Goal: Find specific page/section: Find specific page/section

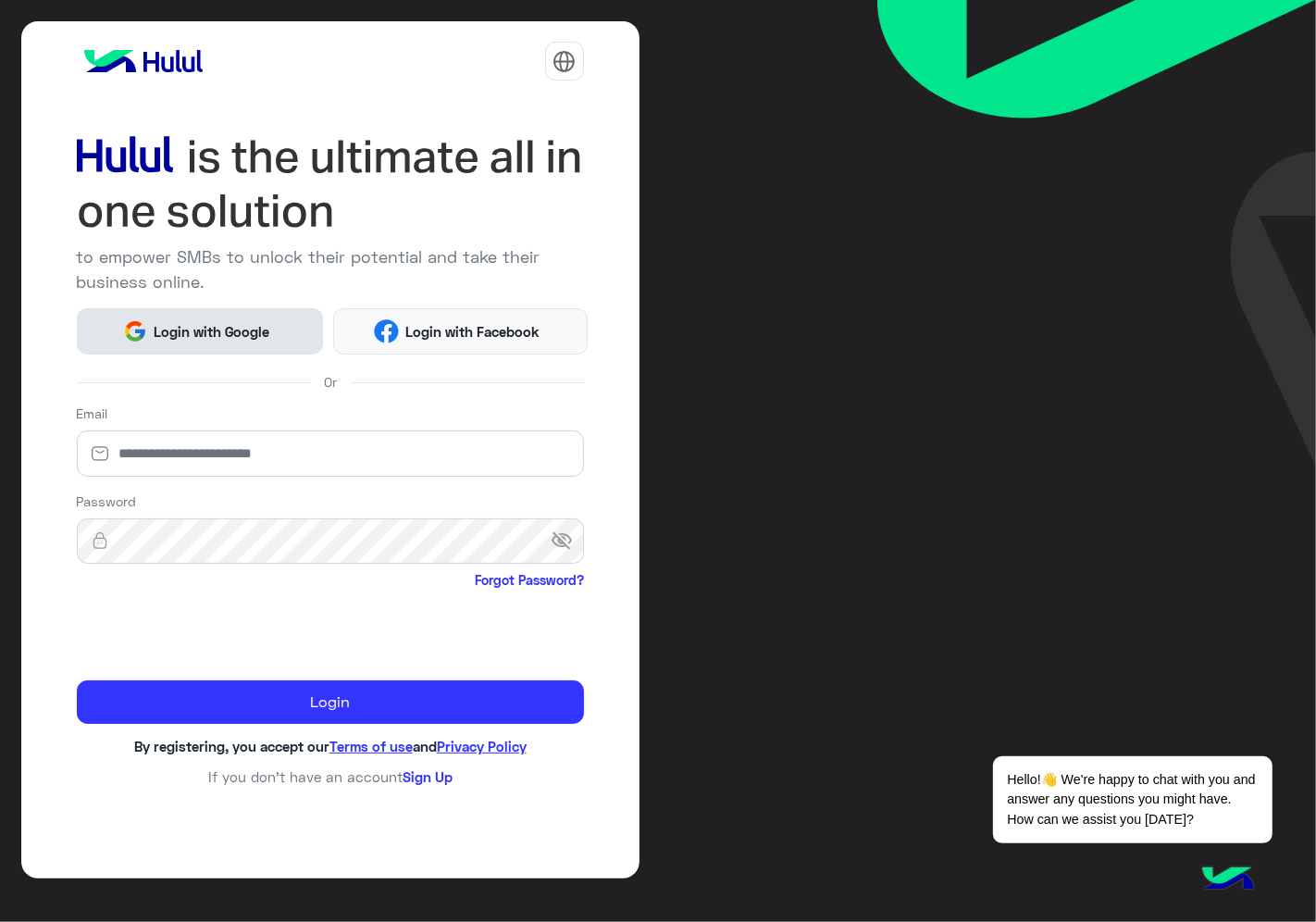
click at [217, 321] on span "Login with Google" at bounding box center [211, 332] width 129 height 22
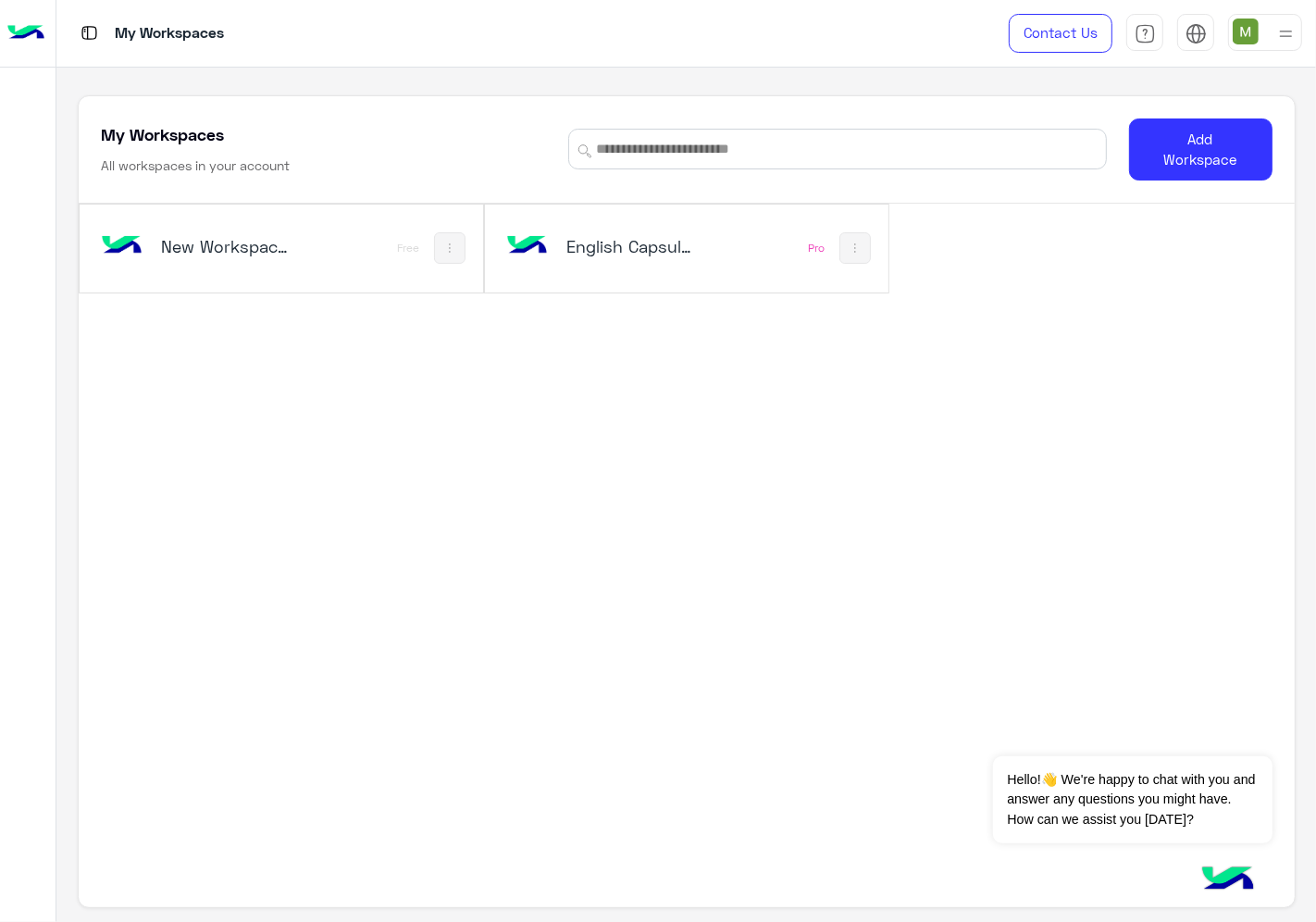
drag, startPoint x: 582, startPoint y: 253, endPoint x: 597, endPoint y: 270, distance: 22.7
click at [584, 252] on h5 "English Capsules" at bounding box center [633, 246] width 132 height 23
click at [620, 247] on h5 "English Capsules" at bounding box center [633, 246] width 132 height 23
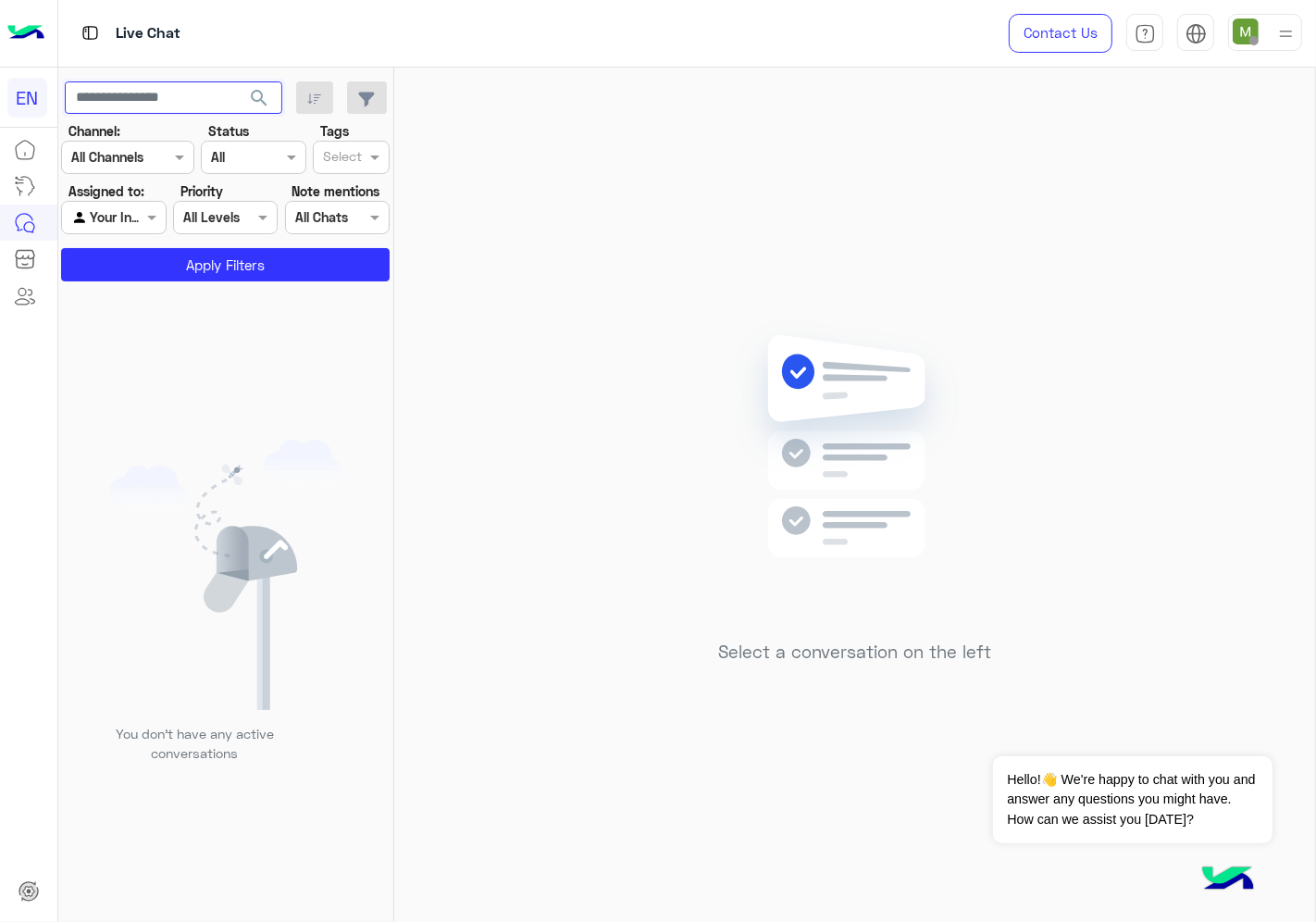
click at [202, 107] on input "text" at bounding box center [173, 99] width 218 height 34
paste input "**********"
type input "*"
click at [185, 104] on input "text" at bounding box center [173, 99] width 217 height 34
paste input "**********"
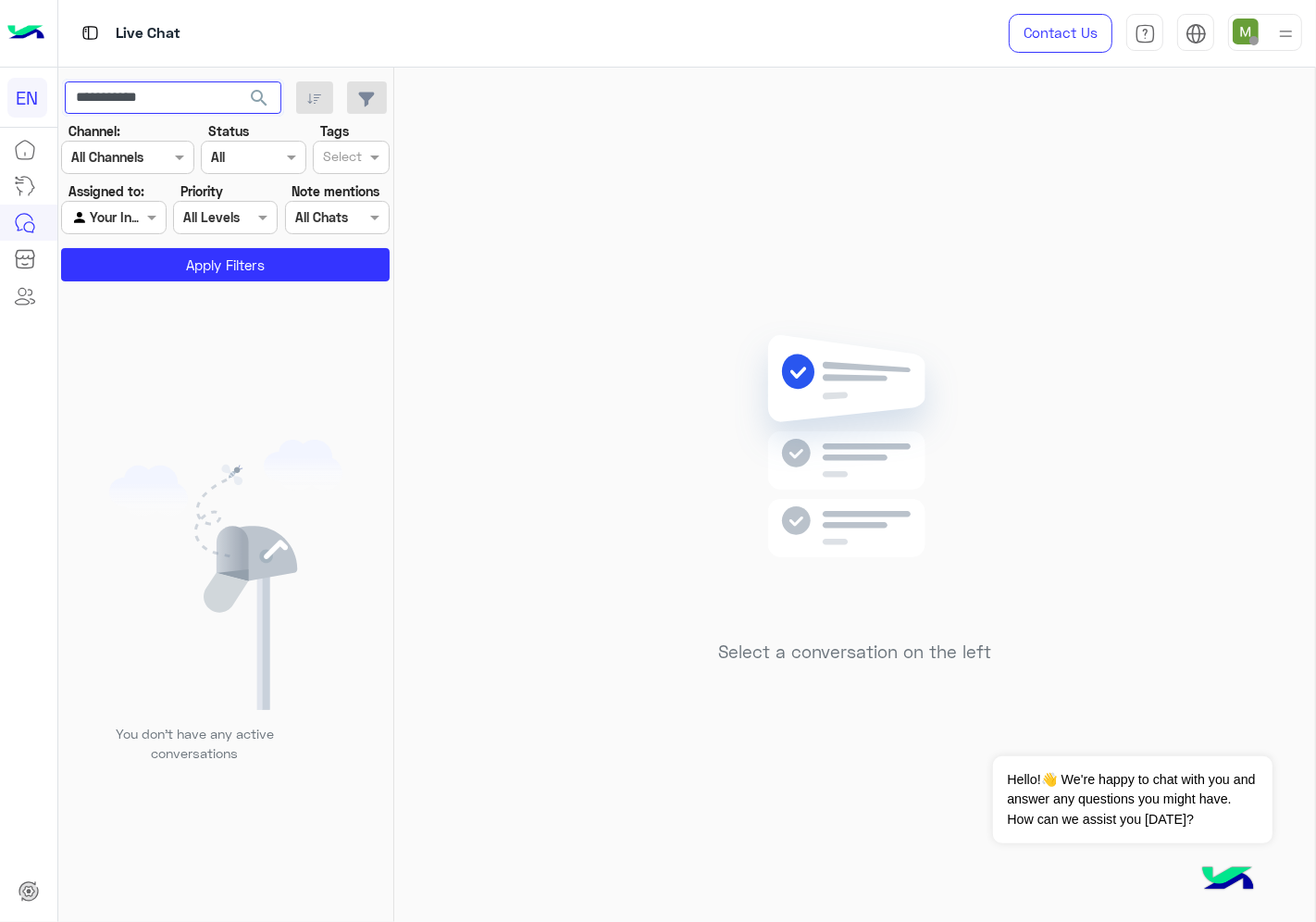
type input "**********"
click at [130, 156] on input "text" at bounding box center [104, 158] width 68 height 20
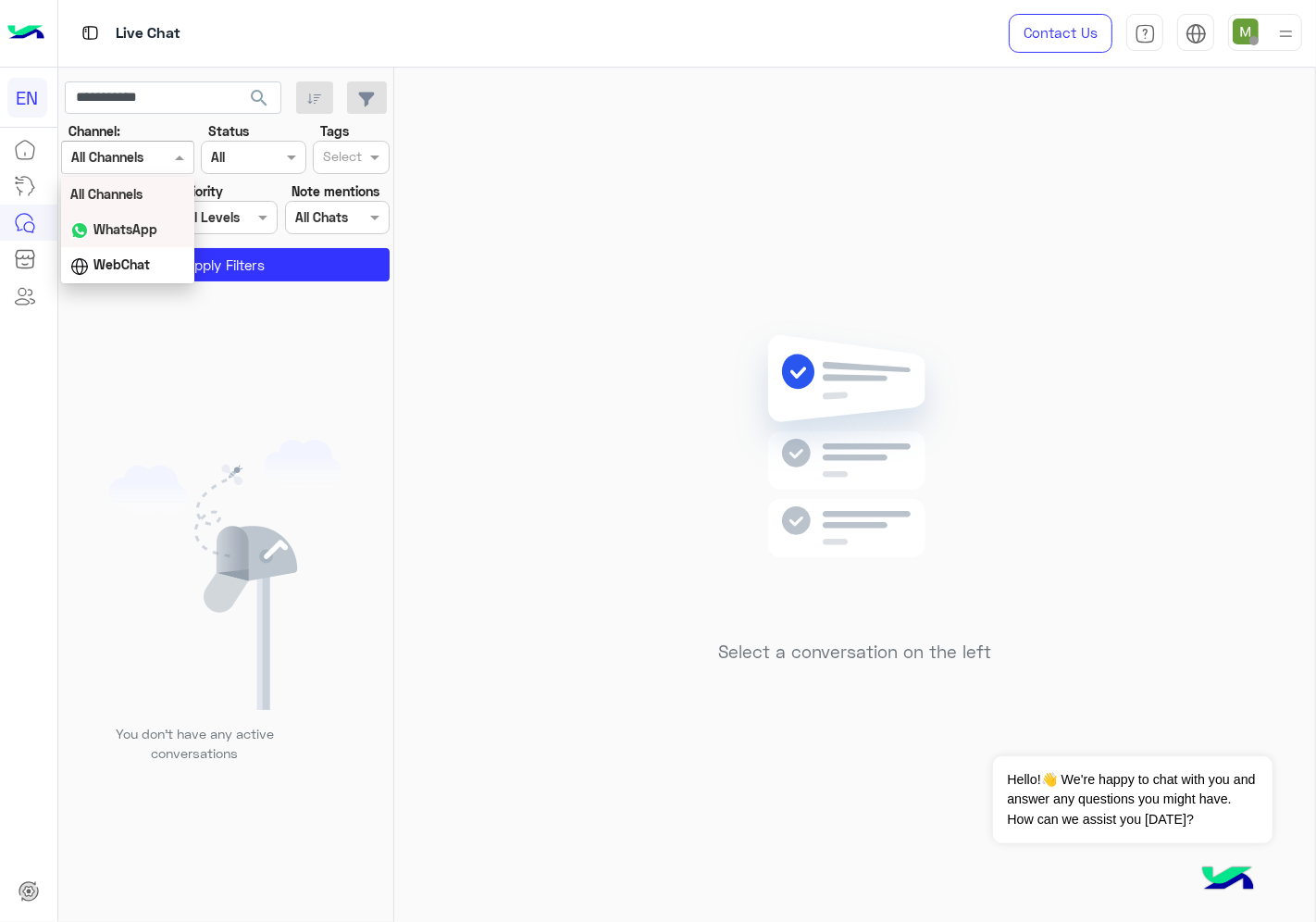
click at [132, 233] on b "WhatsApp" at bounding box center [125, 229] width 64 height 16
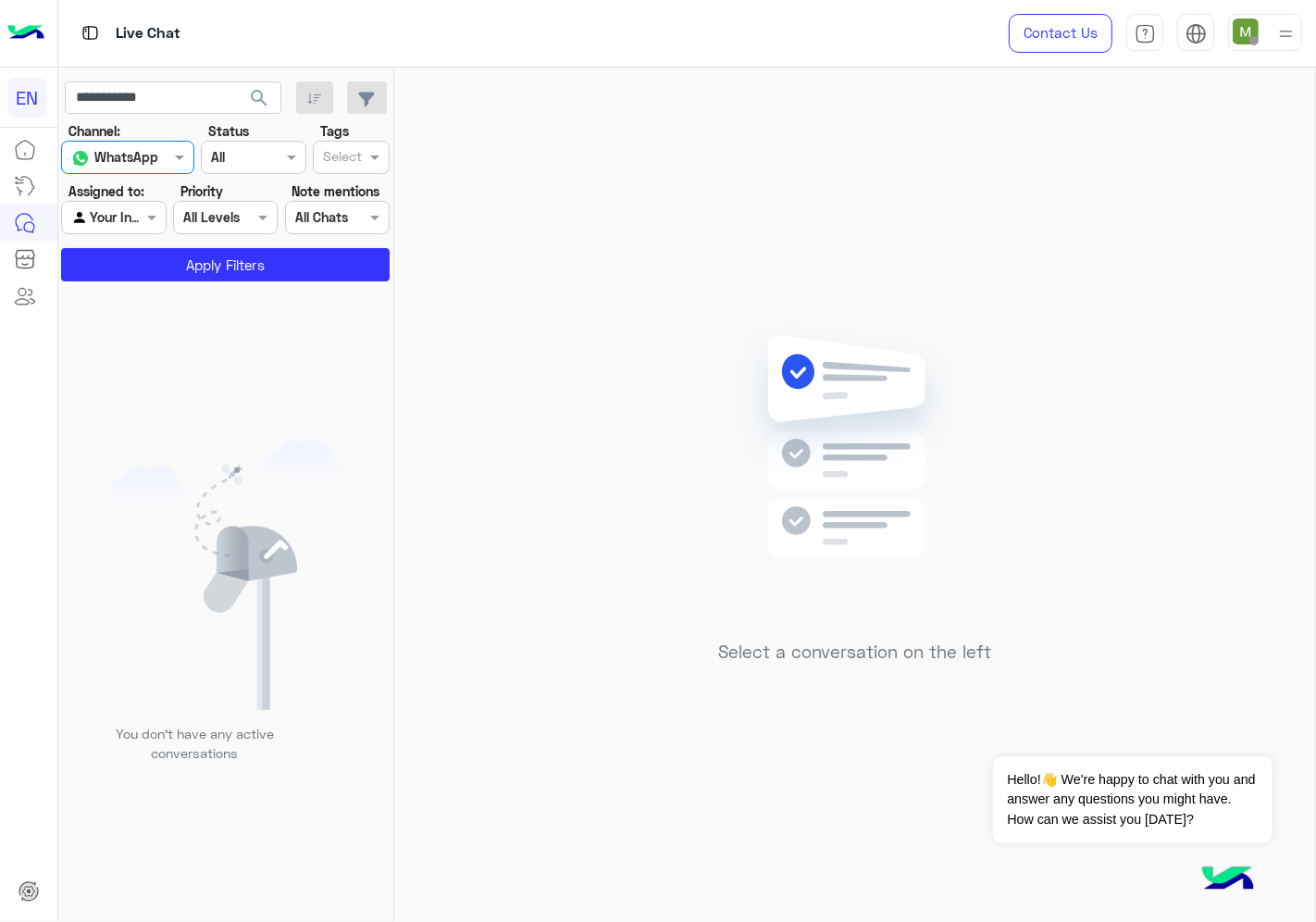
click at [131, 213] on div at bounding box center [113, 217] width 103 height 22
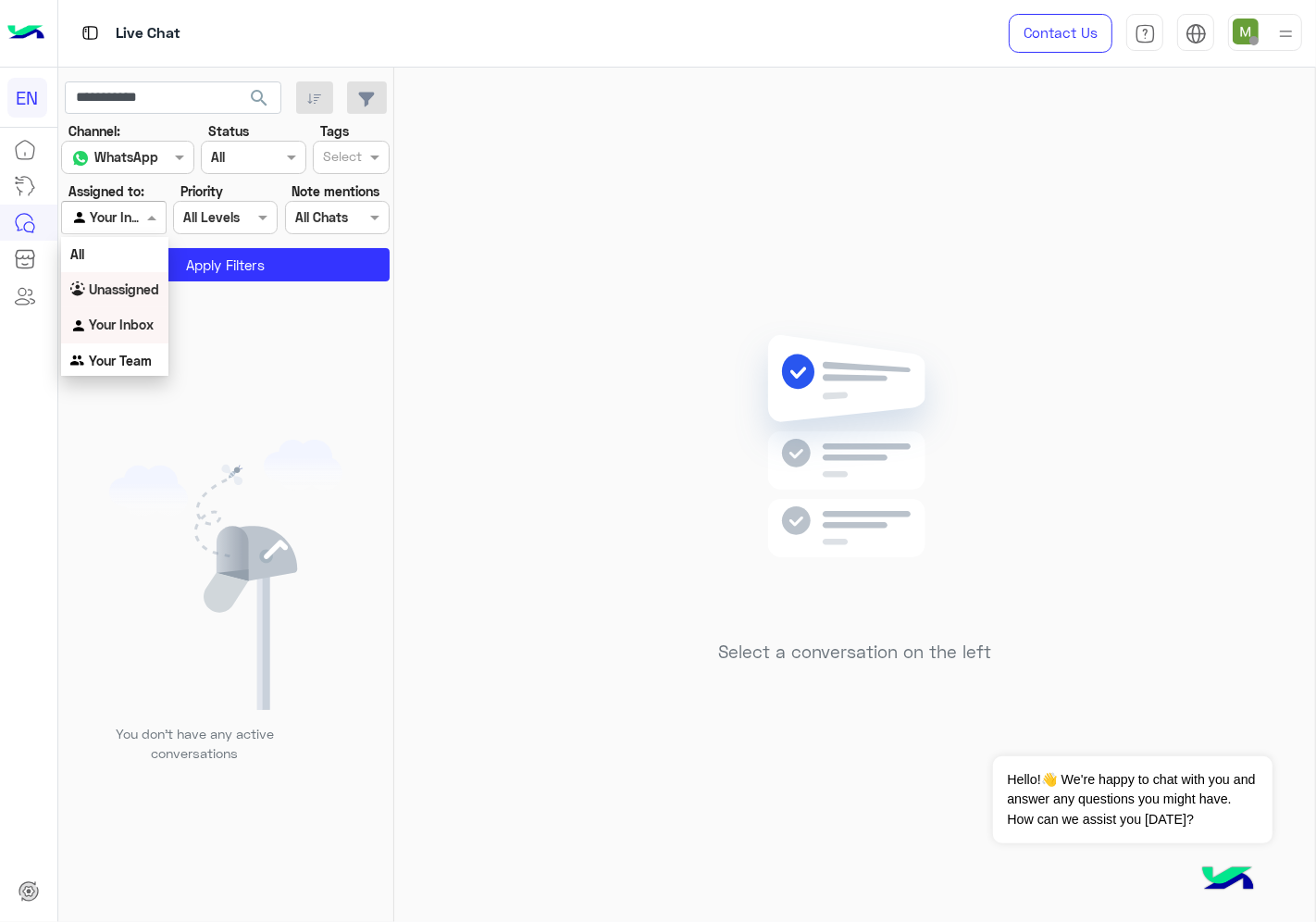
drag, startPoint x: 127, startPoint y: 296, endPoint x: 178, endPoint y: 275, distance: 55.2
click at [127, 295] on b "Unassigned" at bounding box center [123, 289] width 70 height 16
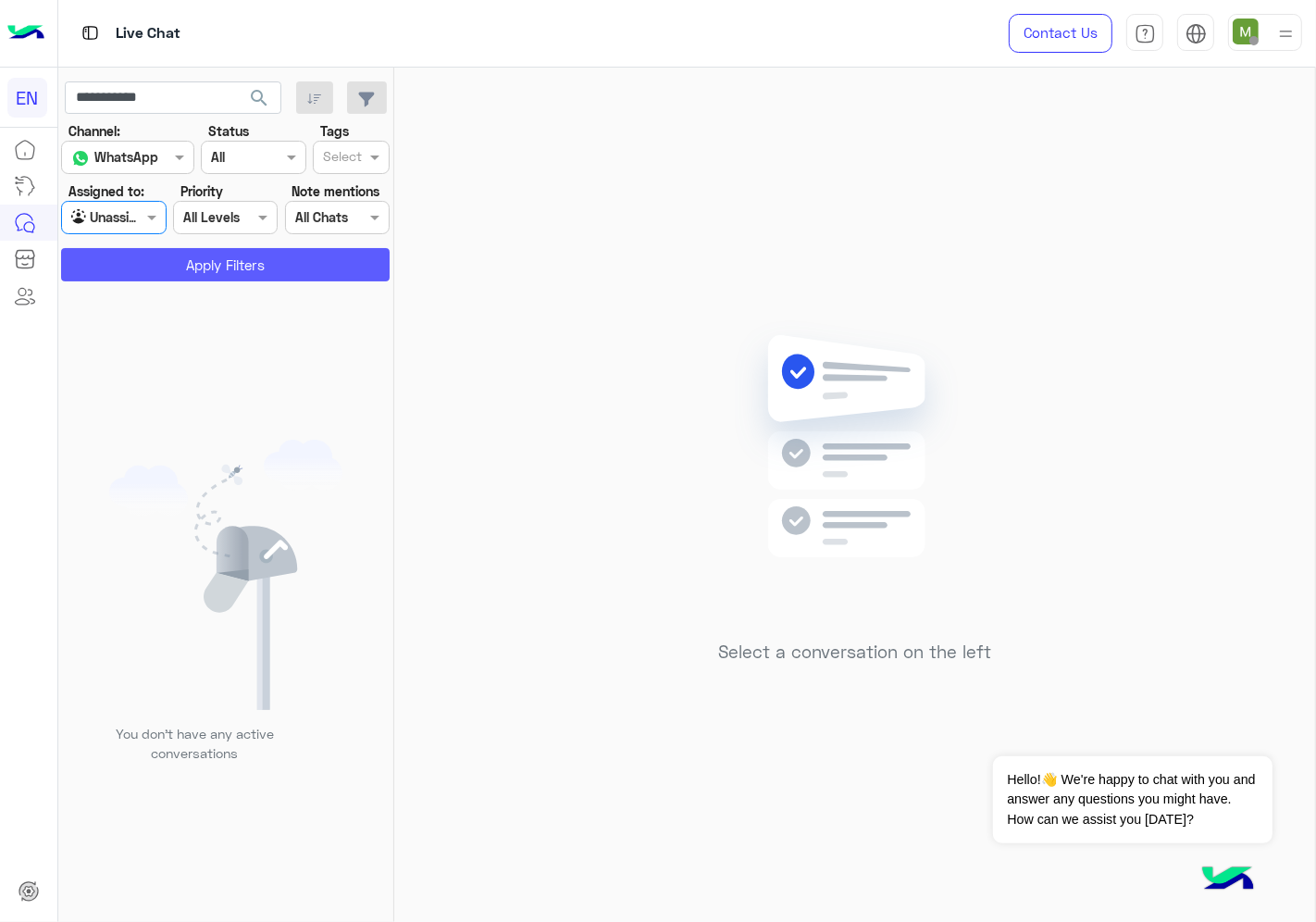
click at [190, 269] on button "Apply Filters" at bounding box center [225, 265] width 328 height 34
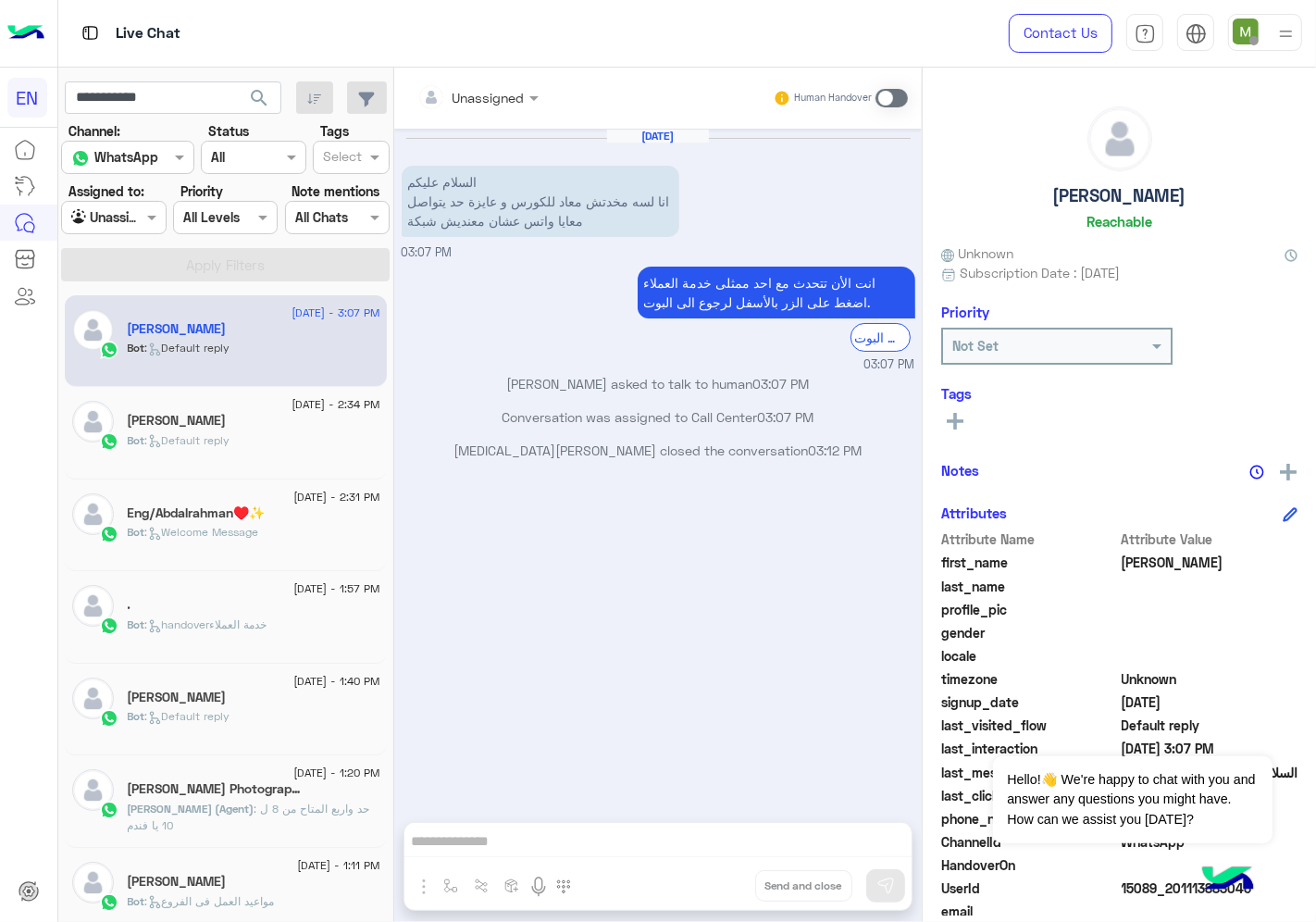
click at [256, 91] on span "search" at bounding box center [259, 98] width 23 height 23
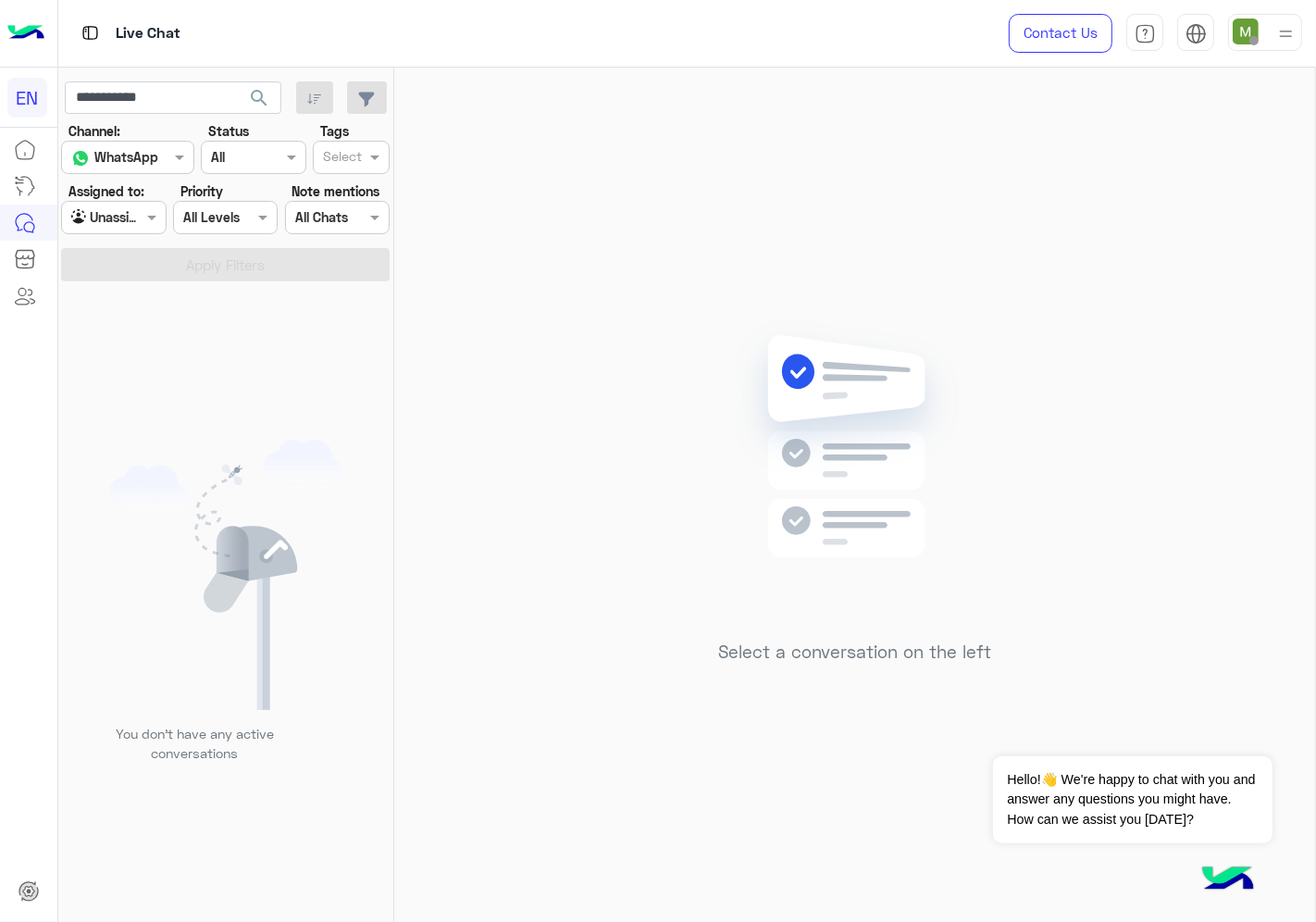
click at [135, 223] on div at bounding box center [113, 217] width 103 height 22
click at [132, 312] on div "Your Inbox" at bounding box center [114, 325] width 107 height 36
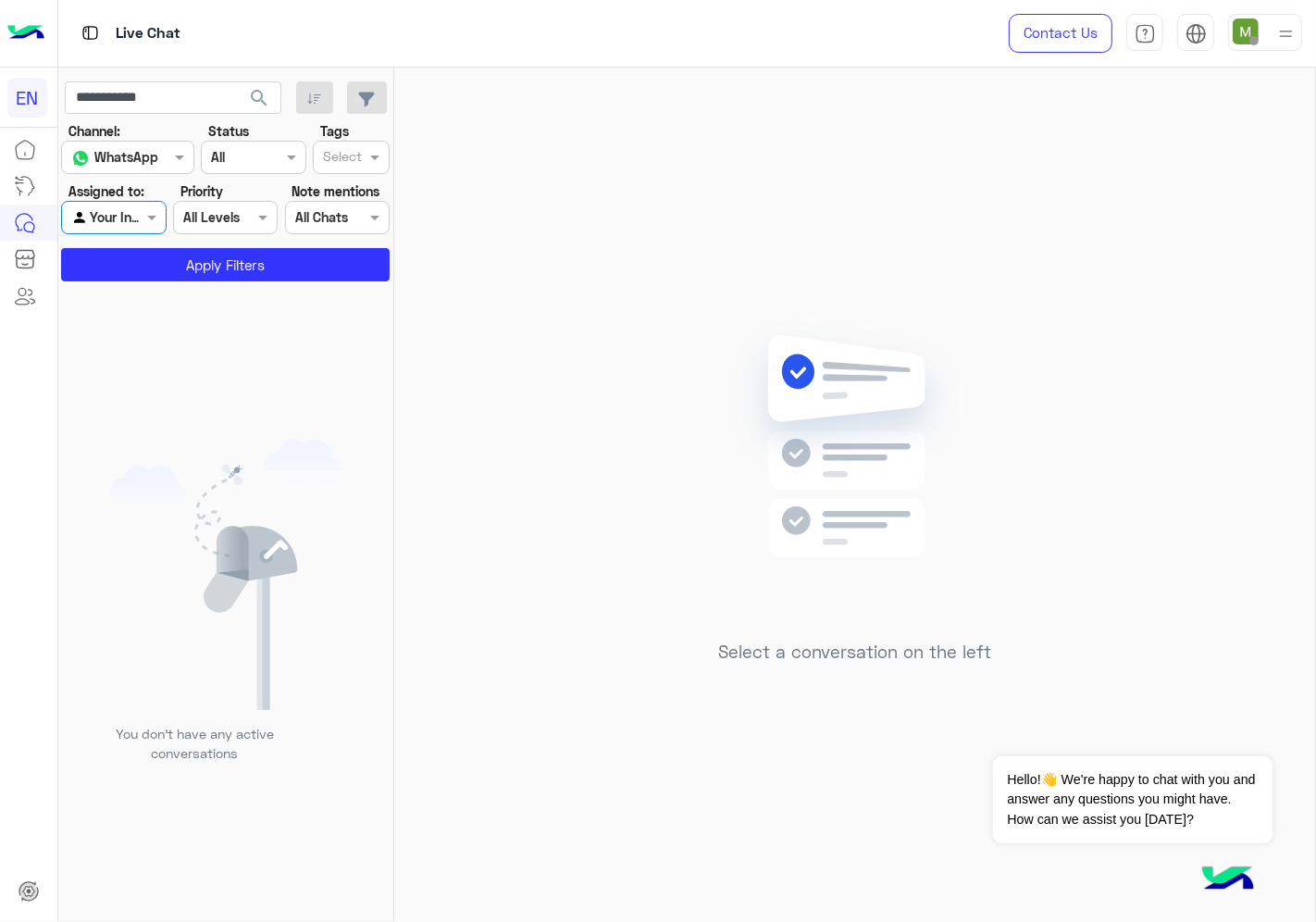
click at [257, 95] on span "search" at bounding box center [259, 98] width 23 height 23
click at [161, 262] on button "Apply Filters" at bounding box center [225, 265] width 328 height 34
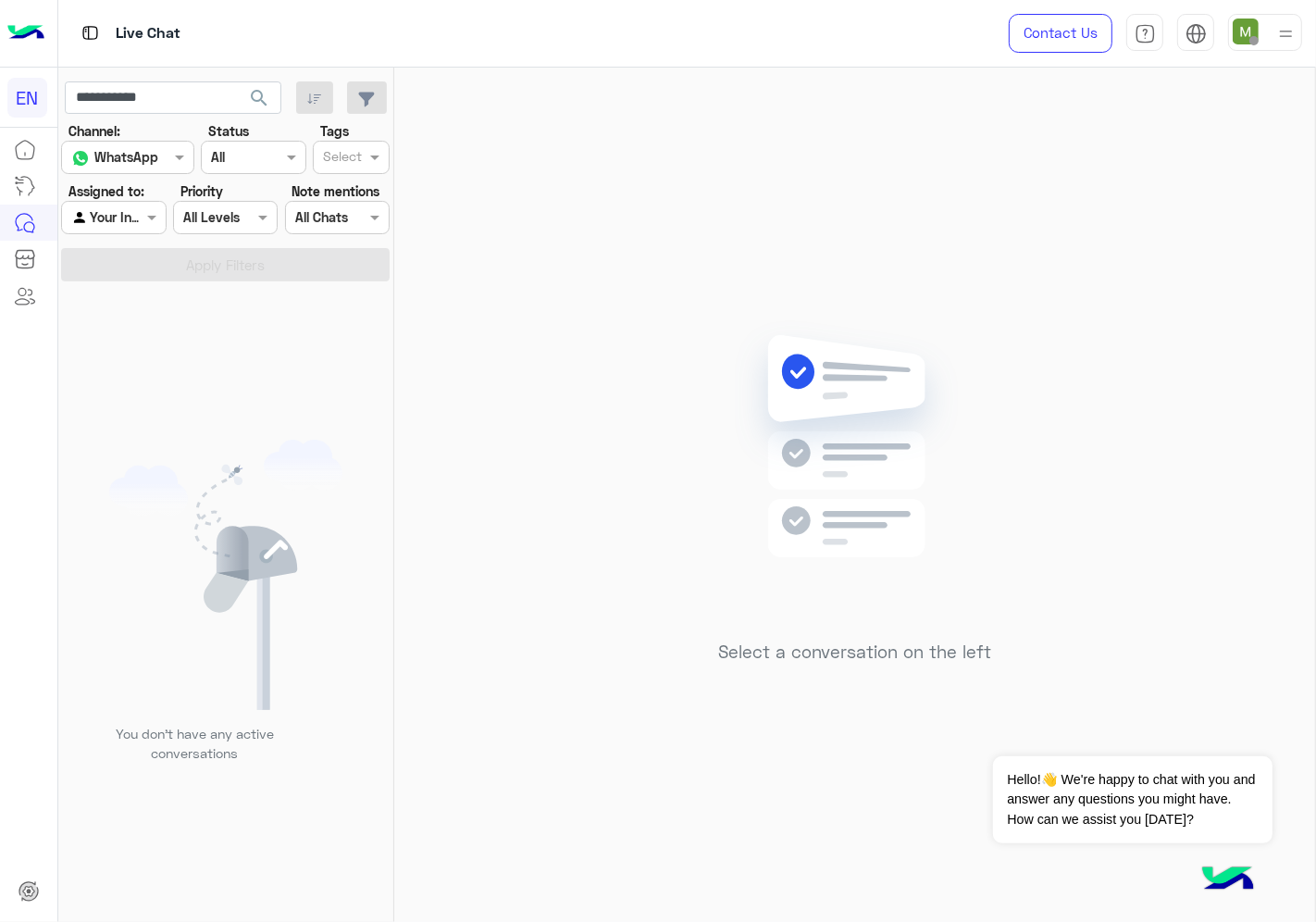
click at [127, 220] on div at bounding box center [113, 217] width 103 height 22
click at [139, 353] on b "Your Team" at bounding box center [120, 361] width 63 height 16
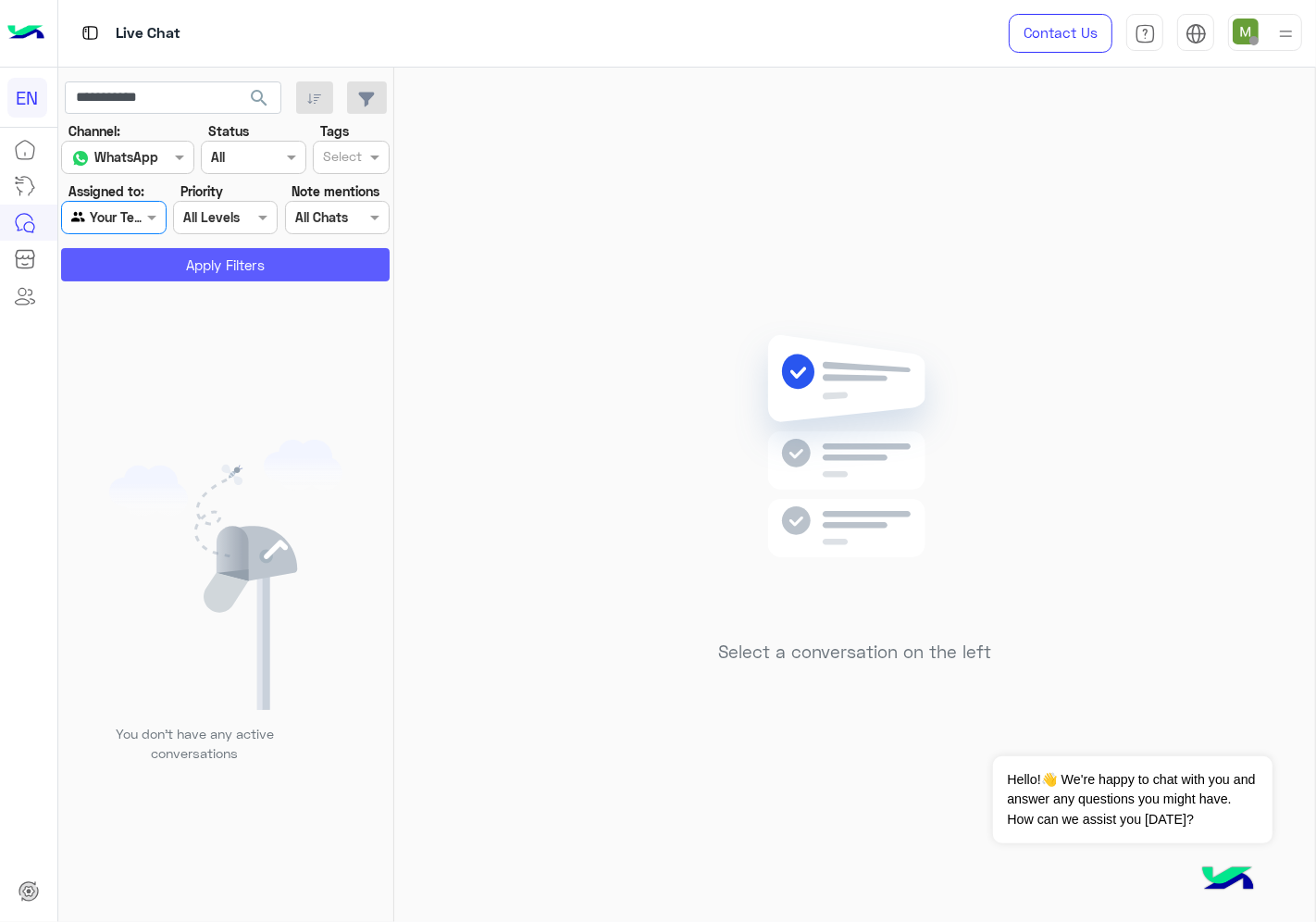
click at [178, 260] on button "Apply Filters" at bounding box center [225, 265] width 328 height 34
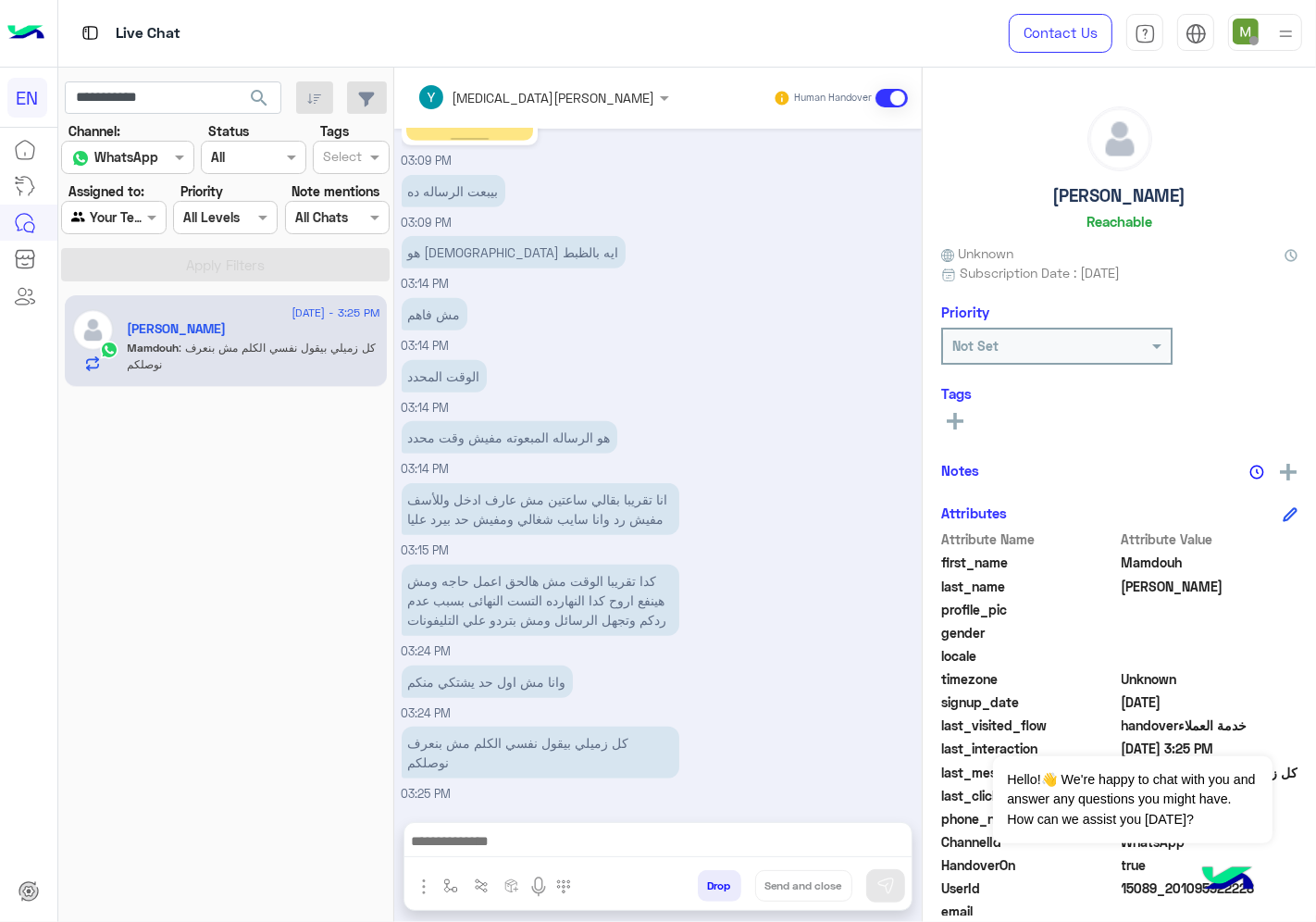
scroll to position [951, 0]
